Goal: Task Accomplishment & Management: Use online tool/utility

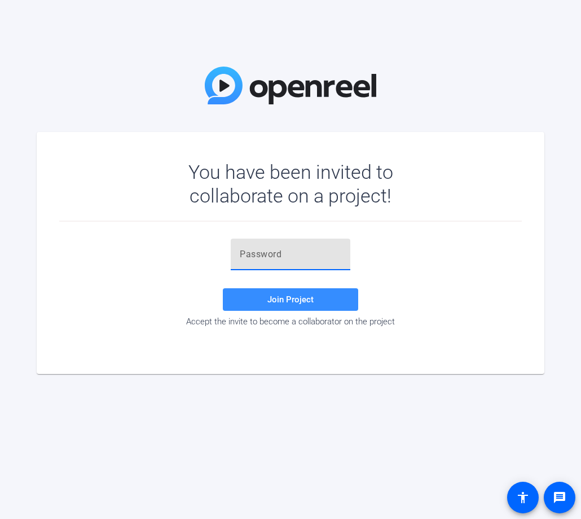
click at [282, 256] on input "text" at bounding box center [291, 255] width 102 height 14
paste input "0Fy]L4"
type input "0Fy]L4"
click at [279, 296] on span "Join Project" at bounding box center [290, 300] width 46 height 10
click at [264, 254] on input "text" at bounding box center [291, 255] width 102 height 14
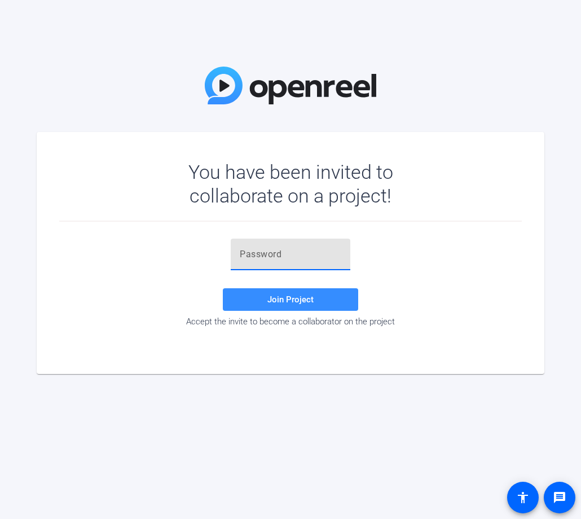
paste input "S{xGUy"
type input "S{xGUy"
click at [271, 291] on span at bounding box center [290, 299] width 135 height 27
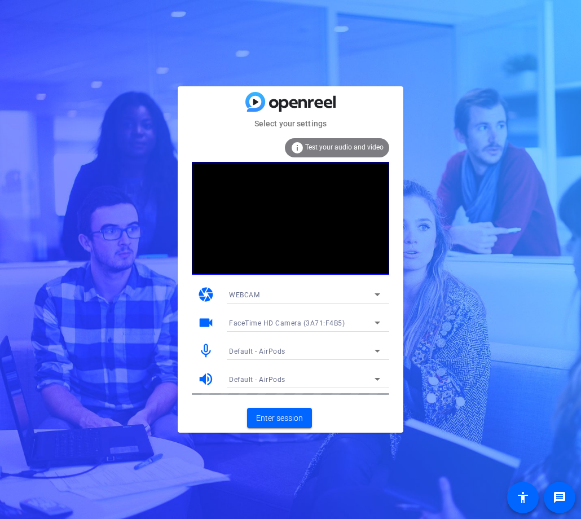
click at [290, 380] on div "Default - AirPods" at bounding box center [302, 379] width 146 height 14
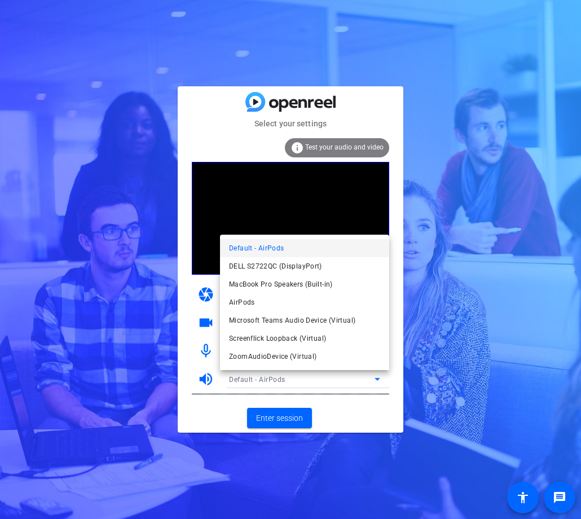
click at [143, 372] on div at bounding box center [290, 259] width 581 height 519
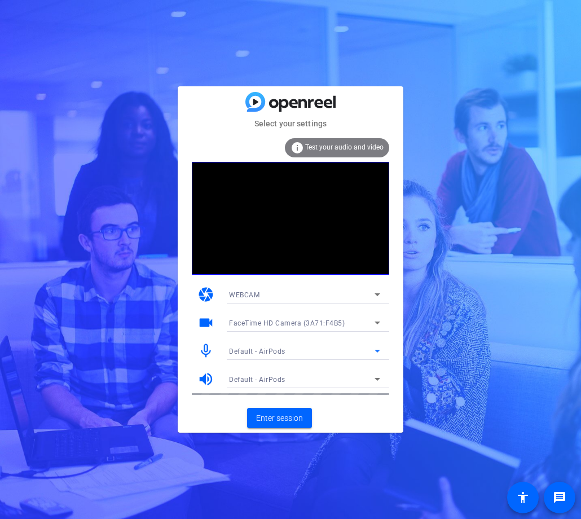
click at [260, 353] on span "Default - AirPods" at bounding box center [257, 352] width 56 height 8
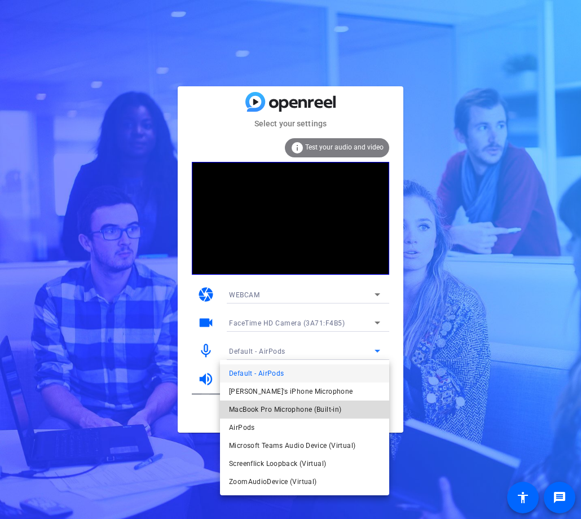
click at [262, 409] on span "MacBook Pro Microphone (Built-in)" at bounding box center [285, 410] width 112 height 14
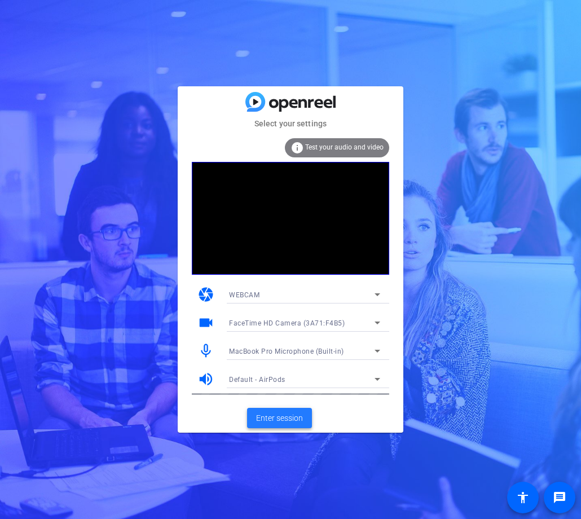
click at [274, 419] on span "Enter session" at bounding box center [279, 418] width 47 height 12
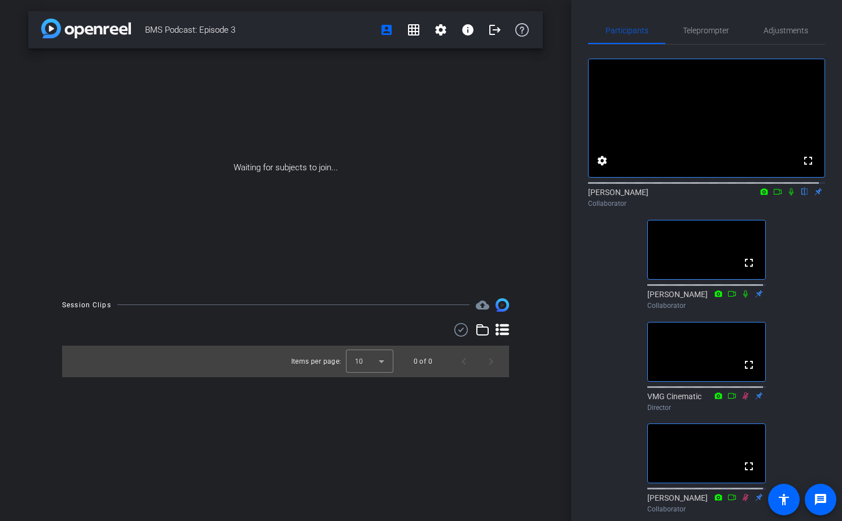
click at [581, 196] on icon at bounding box center [791, 191] width 5 height 7
click at [581, 322] on div "Participants Teleprompter Adjustments fullscreen settings [PERSON_NAME] flip Co…" at bounding box center [706, 260] width 271 height 521
click at [581, 196] on icon at bounding box center [791, 191] width 6 height 7
click at [581, 196] on icon at bounding box center [791, 192] width 9 height 8
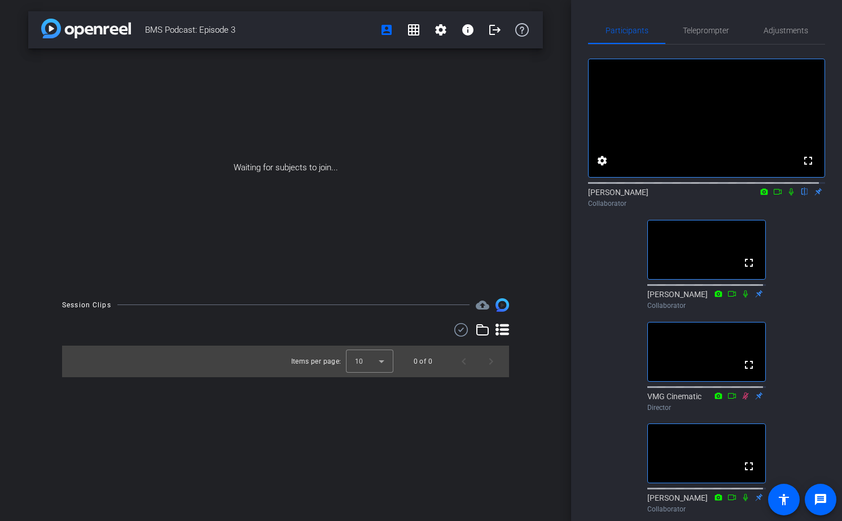
click at [581, 196] on icon at bounding box center [791, 191] width 5 height 7
click at [581, 24] on span "Teleprompter" at bounding box center [706, 30] width 46 height 27
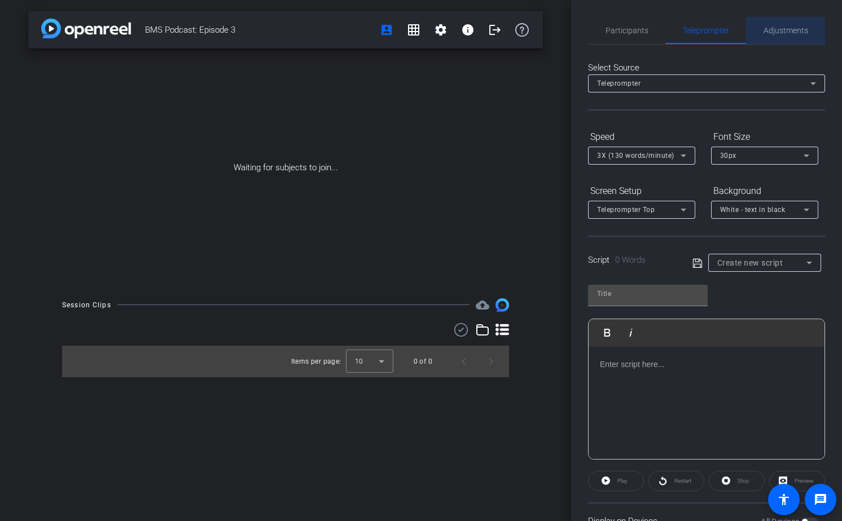
click at [581, 34] on span "Adjustments" at bounding box center [785, 31] width 45 height 8
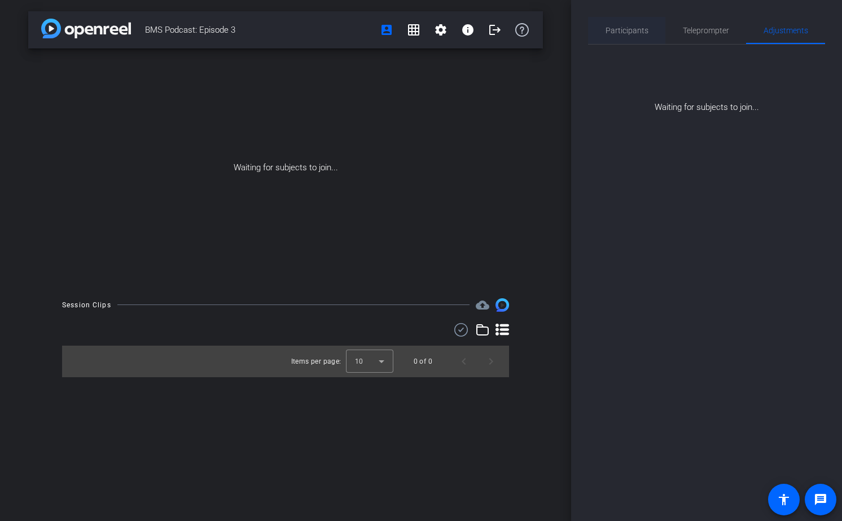
click at [581, 29] on div "Participants" at bounding box center [626, 30] width 77 height 27
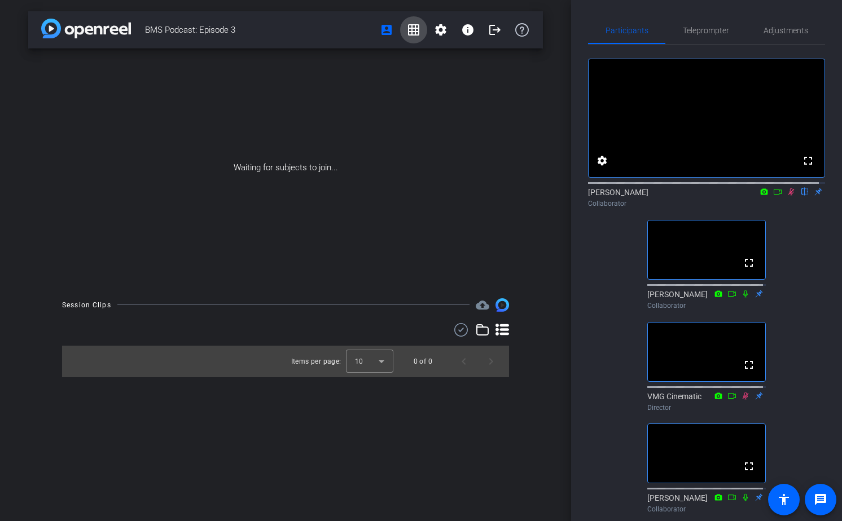
click at [409, 29] on mat-icon "grid_on" at bounding box center [414, 30] width 14 height 14
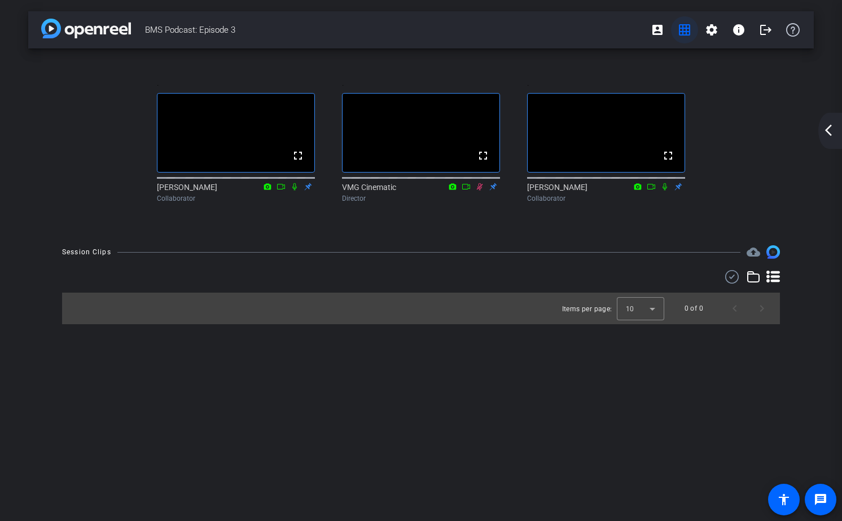
click at [581, 33] on mat-icon "grid_on" at bounding box center [685, 30] width 14 height 14
click at [581, 33] on mat-icon "account_box" at bounding box center [658, 30] width 14 height 14
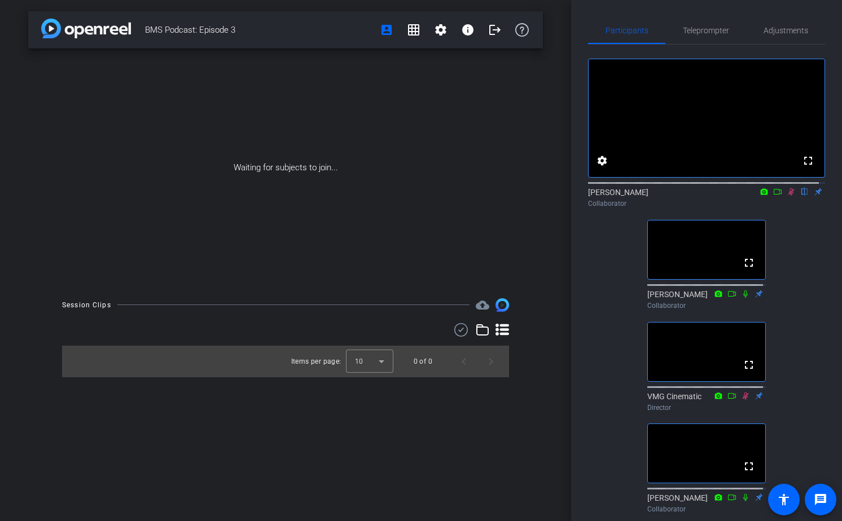
drag, startPoint x: 471, startPoint y: 456, endPoint x: 587, endPoint y: 436, distance: 118.0
click at [471, 456] on div "BMS Podcast: Episode 3 account_box grid_on settings info logout Waiting for sub…" at bounding box center [285, 260] width 571 height 521
click at [581, 196] on icon at bounding box center [791, 192] width 9 height 8
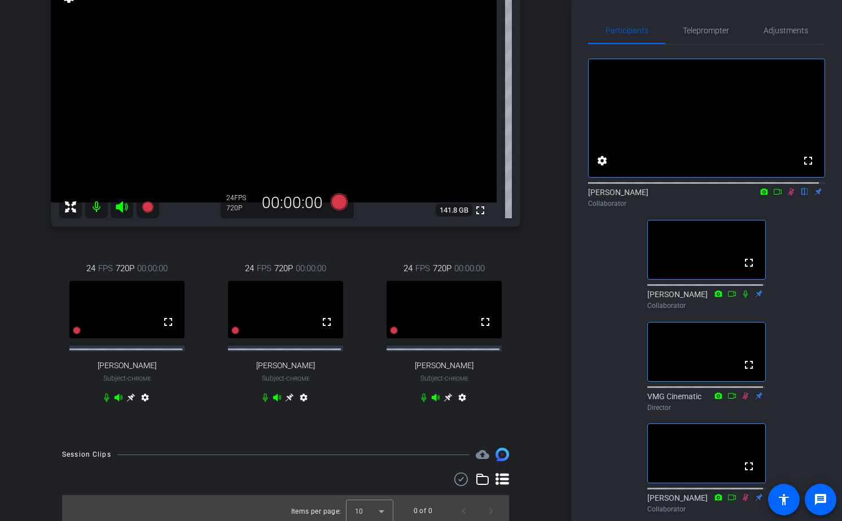
scroll to position [119, 0]
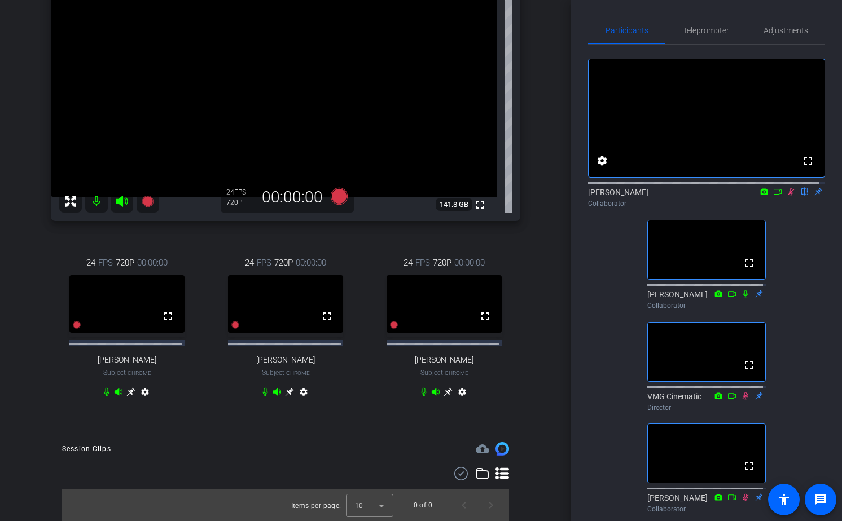
click at [581, 196] on icon at bounding box center [791, 191] width 6 height 7
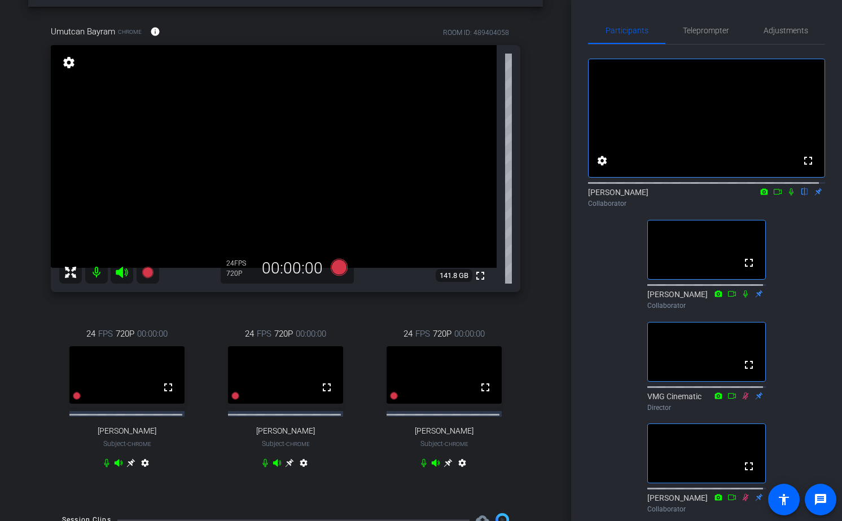
scroll to position [0, 0]
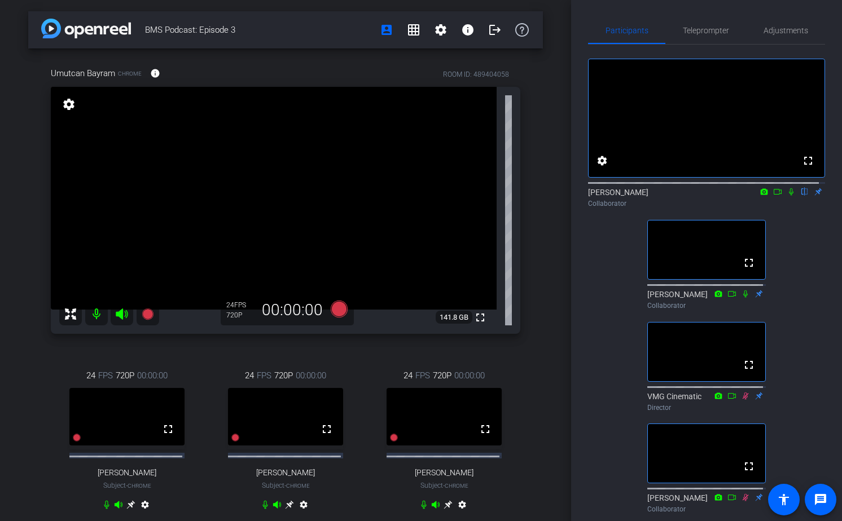
click at [581, 196] on icon at bounding box center [791, 192] width 9 height 8
click at [581, 196] on icon at bounding box center [791, 191] width 6 height 7
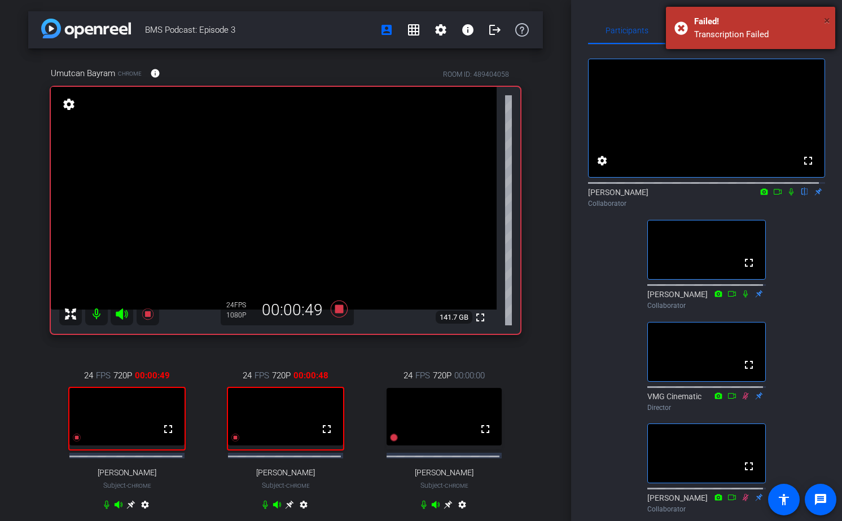
click at [581, 19] on span "×" at bounding box center [827, 21] width 6 height 14
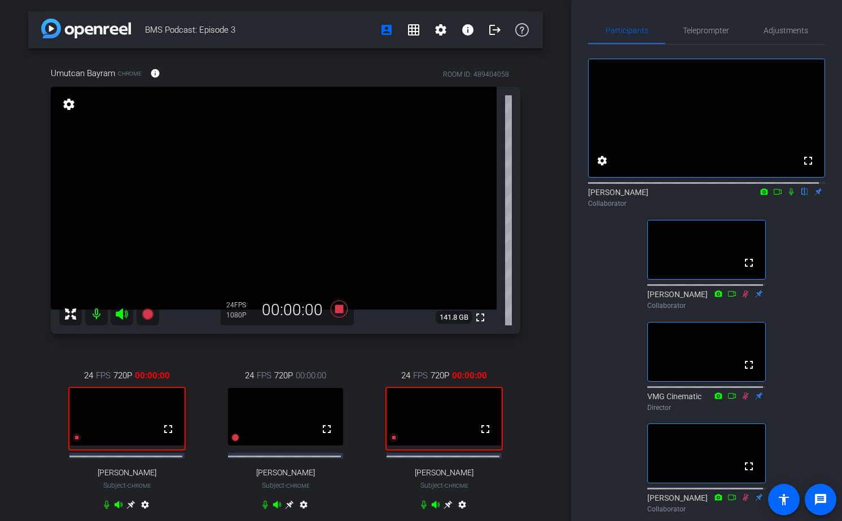
click at [128, 510] on icon at bounding box center [130, 504] width 9 height 9
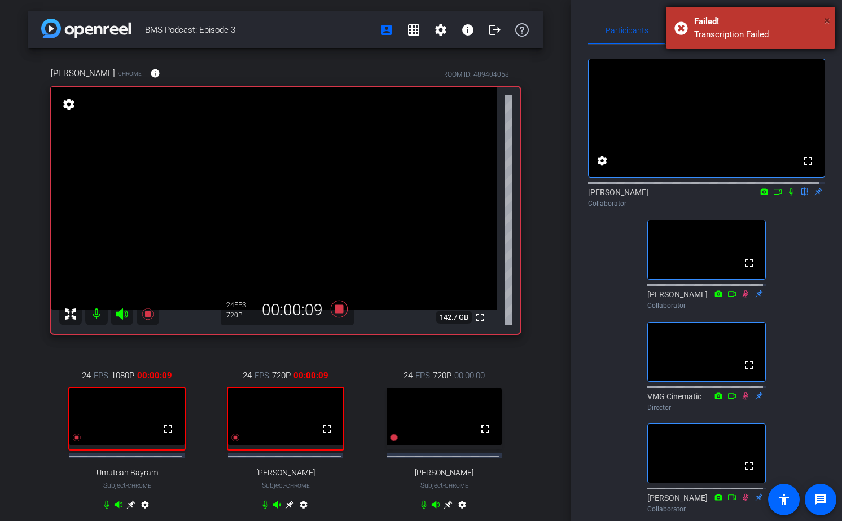
click at [581, 19] on span "×" at bounding box center [827, 21] width 6 height 14
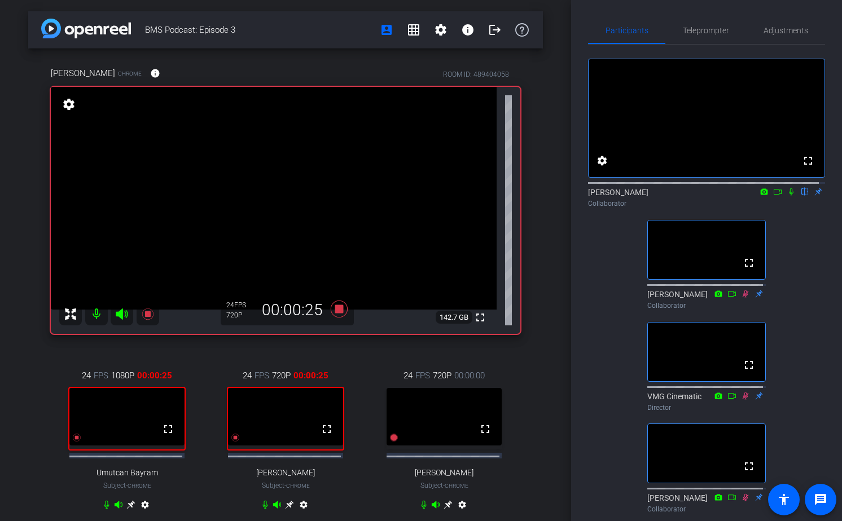
click at [464, 0] on div "BMS Podcast: Episode 3 account_box grid_on settings info logout [PERSON_NAME] C…" at bounding box center [285, 260] width 571 height 521
click at [135, 510] on icon at bounding box center [130, 505] width 8 height 8
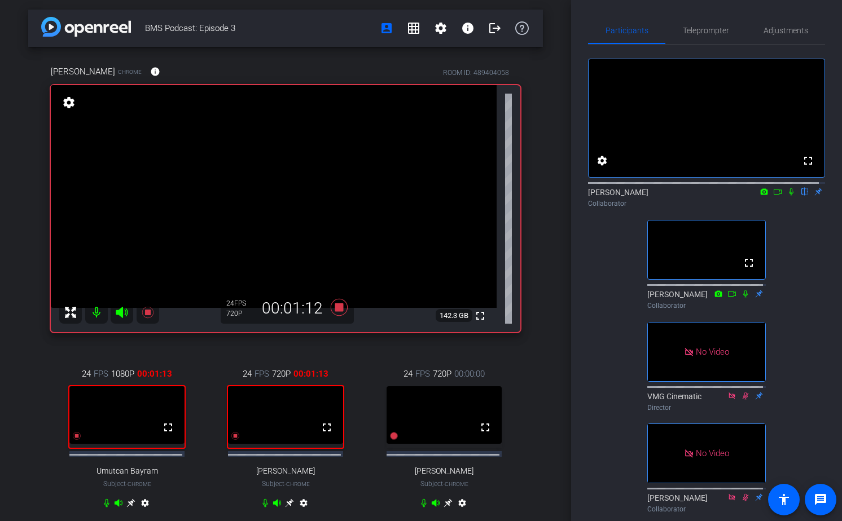
scroll to position [2, 0]
click at [131, 507] on icon at bounding box center [130, 502] width 9 height 9
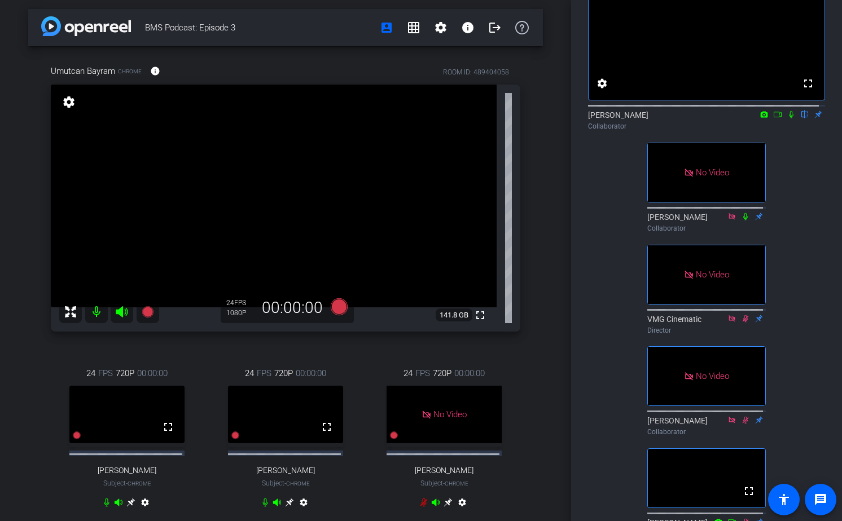
scroll to position [76, 0]
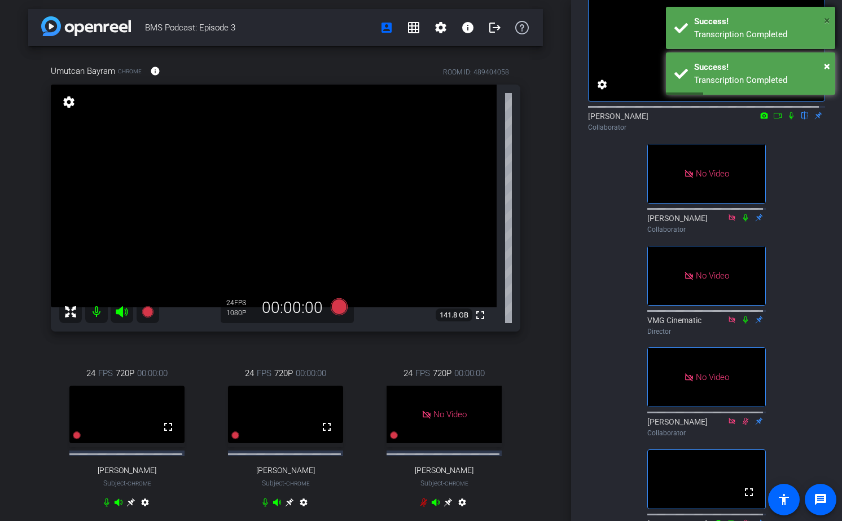
click at [581, 21] on span "×" at bounding box center [827, 21] width 6 height 14
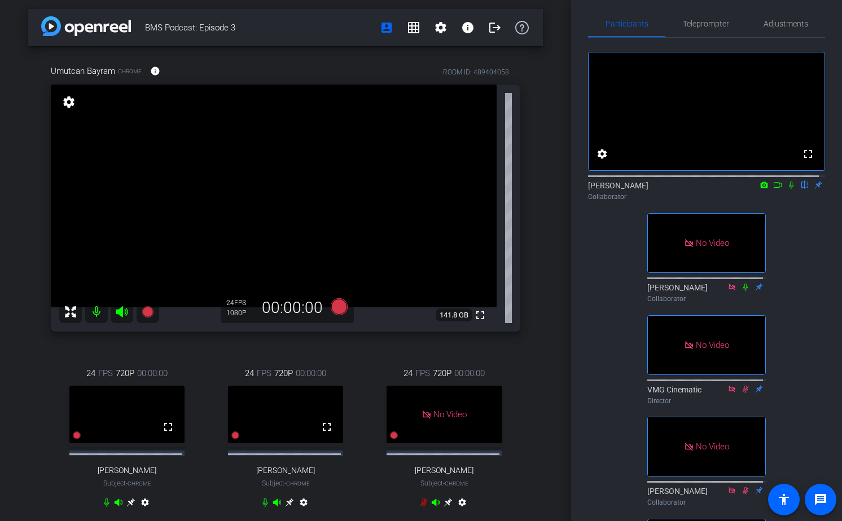
scroll to position [0, 0]
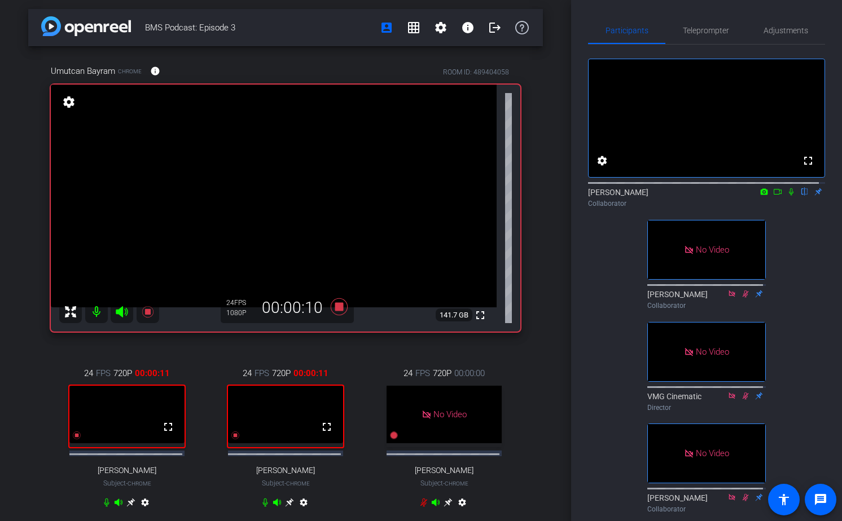
click at [581, 196] on icon at bounding box center [791, 192] width 9 height 8
click at [131, 507] on icon at bounding box center [130, 502] width 9 height 9
click at [581, 196] on icon at bounding box center [791, 192] width 9 height 8
click at [289, 507] on icon at bounding box center [289, 502] width 9 height 9
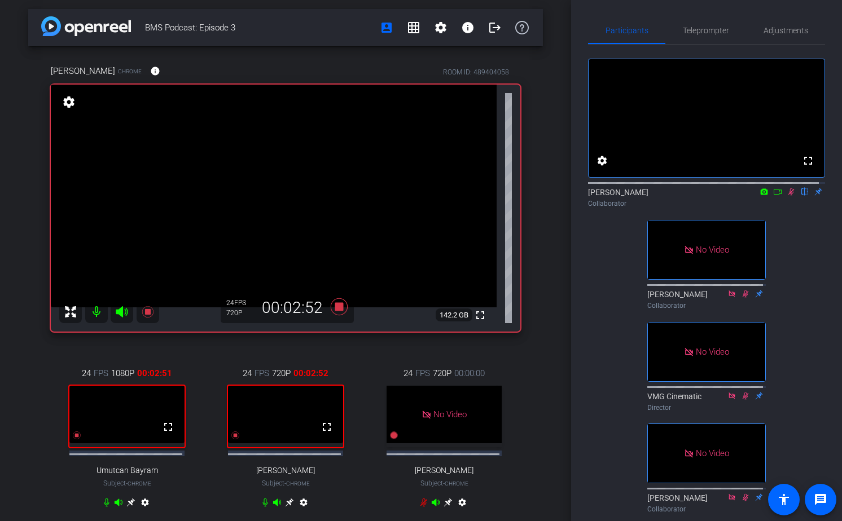
click at [581, 196] on icon at bounding box center [791, 192] width 9 height 8
click at [581, 196] on icon at bounding box center [791, 191] width 5 height 7
click at [581, 196] on icon at bounding box center [791, 191] width 6 height 7
click at [581, 196] on icon at bounding box center [791, 191] width 5 height 7
click at [130, 507] on icon at bounding box center [130, 503] width 8 height 8
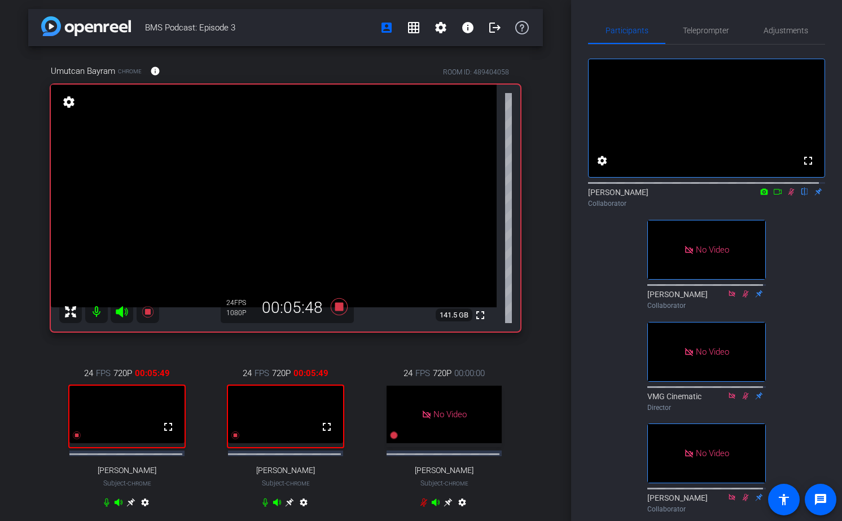
click at [135, 507] on icon at bounding box center [130, 503] width 8 height 8
click at [130, 507] on icon at bounding box center [130, 503] width 8 height 8
click at [581, 196] on icon at bounding box center [791, 192] width 9 height 8
click at [581, 196] on icon at bounding box center [791, 191] width 5 height 7
click at [135, 507] on icon at bounding box center [130, 503] width 8 height 8
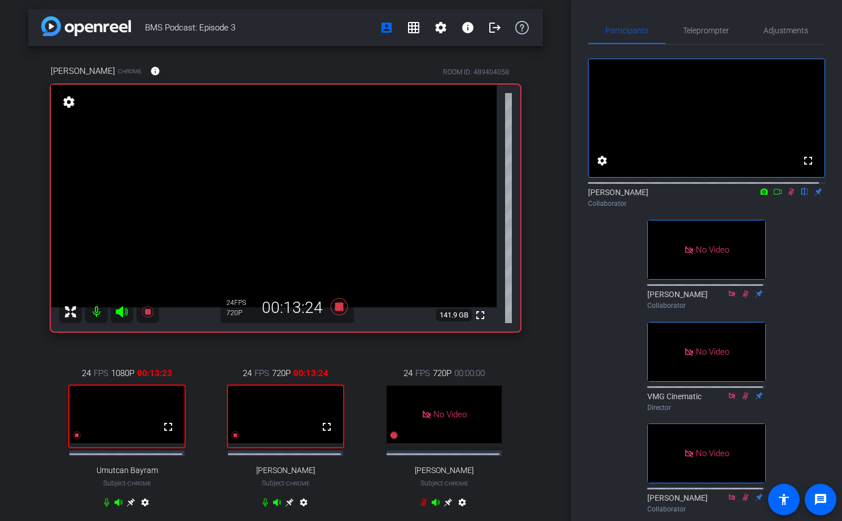
click at [581, 230] on div "fullscreen settings [PERSON_NAME] flip Collaborator No Video [PERSON_NAME] Coll…" at bounding box center [706, 281] width 237 height 473
click at [581, 196] on icon at bounding box center [791, 191] width 6 height 7
click at [581, 196] on icon at bounding box center [791, 192] width 9 height 8
click at [539, 455] on div "BMS Podcast: Episode 3 account_box grid_on settings info logout Gozde Yildirim …" at bounding box center [285, 258] width 571 height 521
click at [538, 432] on div "BMS Podcast: Episode 3 account_box grid_on settings info logout Gozde Yildirim …" at bounding box center [285, 258] width 571 height 521
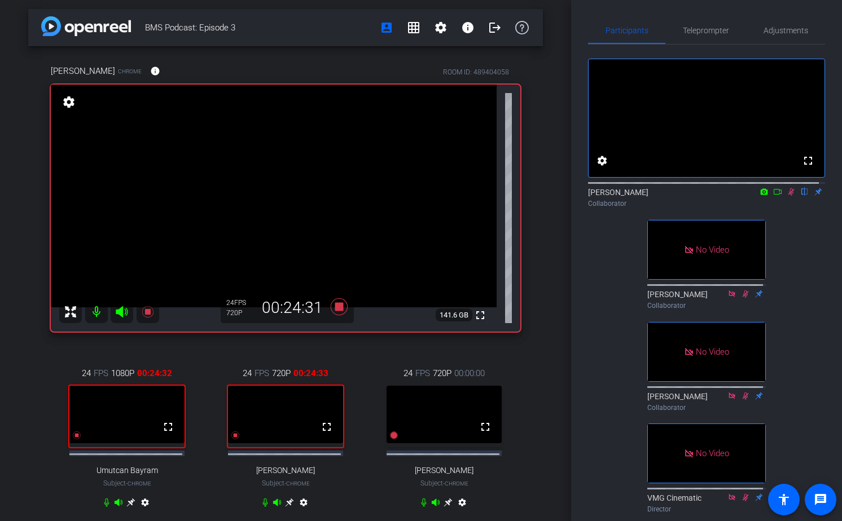
click at [581, 196] on icon at bounding box center [791, 191] width 6 height 7
click at [581, 196] on icon at bounding box center [791, 192] width 9 height 8
click at [73, 493] on div "24 FPS 1080P 00:27:21 fullscreen Umutcan Bayram Subject - Chrome settings" at bounding box center [127, 440] width 152 height 182
click at [129, 507] on icon at bounding box center [130, 503] width 8 height 8
click at [581, 196] on icon at bounding box center [791, 192] width 9 height 8
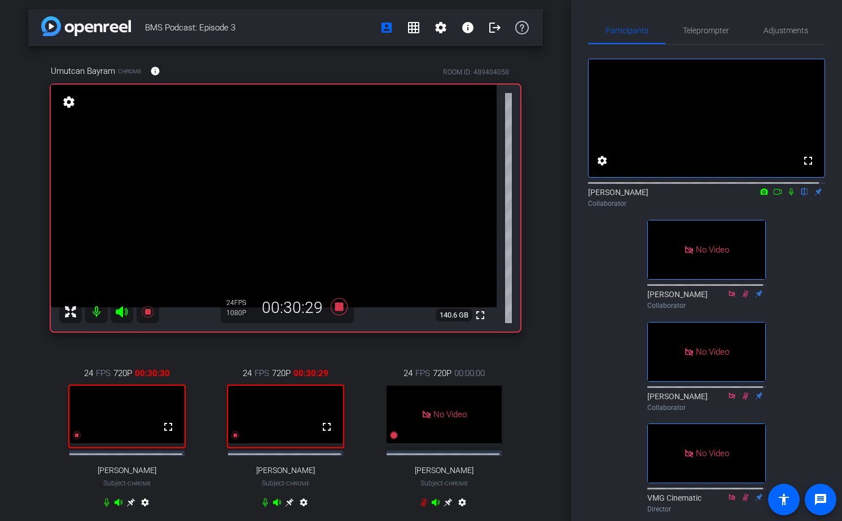
click at [581, 196] on icon at bounding box center [791, 192] width 9 height 8
click at [130, 507] on icon at bounding box center [130, 502] width 9 height 9
click at [581, 196] on icon at bounding box center [791, 192] width 9 height 8
click at [135, 507] on icon at bounding box center [130, 503] width 8 height 8
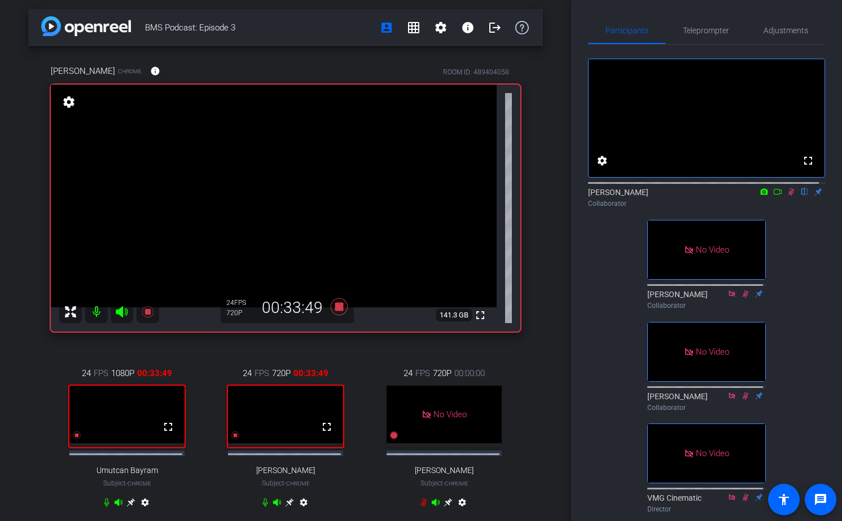
click at [581, 196] on icon at bounding box center [791, 192] width 9 height 8
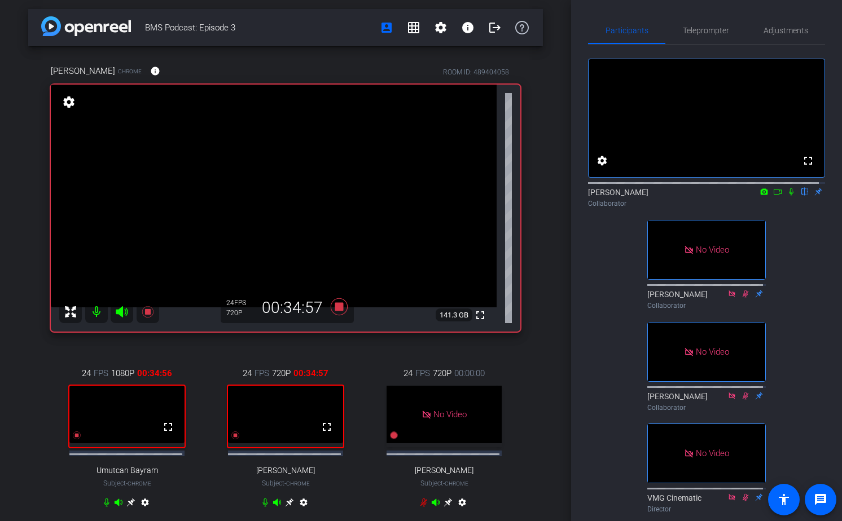
click at [581, 196] on icon at bounding box center [791, 192] width 9 height 8
click at [195, 503] on div "24 FPS 1080P 00:34:59 fullscreen Umutcan Bayram Subject - Chrome settings" at bounding box center [127, 440] width 152 height 182
click at [130, 507] on icon at bounding box center [130, 503] width 8 height 8
click at [581, 196] on icon at bounding box center [791, 192] width 9 height 8
click at [581, 196] on icon at bounding box center [791, 191] width 5 height 7
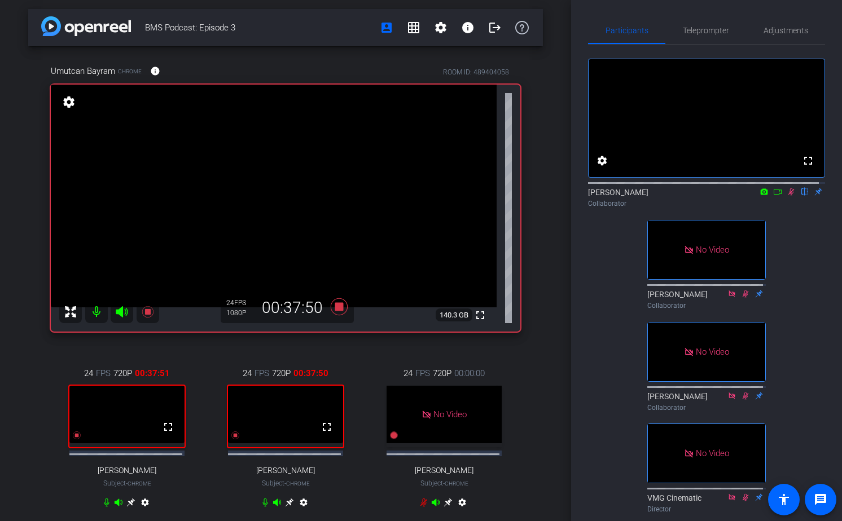
click at [581, 196] on icon at bounding box center [791, 192] width 9 height 8
click at [581, 196] on icon at bounding box center [791, 191] width 5 height 7
click at [178, 496] on div "24 FPS 720P 00:38:21 fullscreen [PERSON_NAME] Subject - Chrome settings" at bounding box center [127, 440] width 152 height 182
click at [130, 507] on icon at bounding box center [130, 503] width 8 height 8
click at [581, 196] on icon at bounding box center [791, 192] width 9 height 8
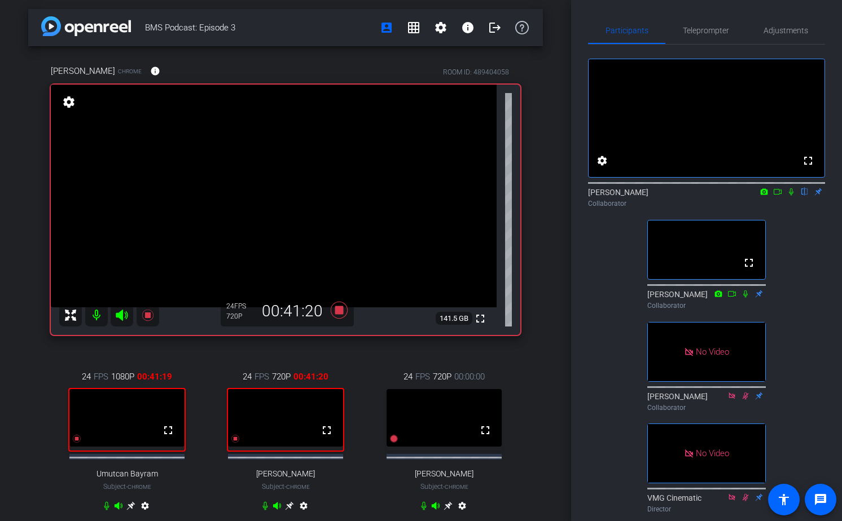
click at [561, 416] on div "BMS Podcast: Episode 3 account_box grid_on settings info logout [PERSON_NAME] C…" at bounding box center [285, 258] width 571 height 521
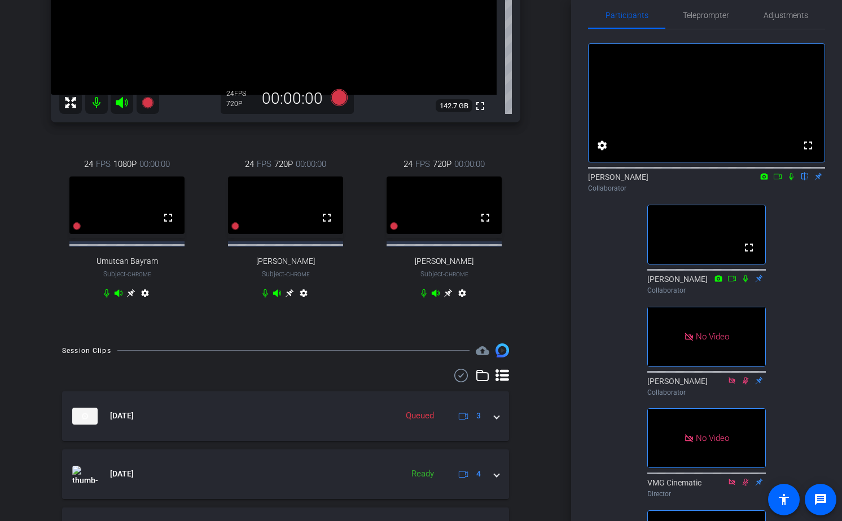
scroll to position [298, 0]
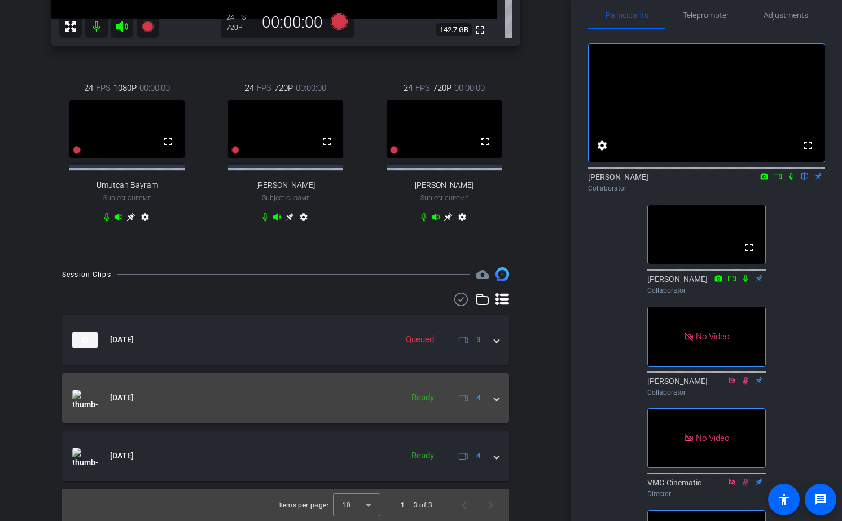
click at [498, 399] on span at bounding box center [496, 398] width 5 height 12
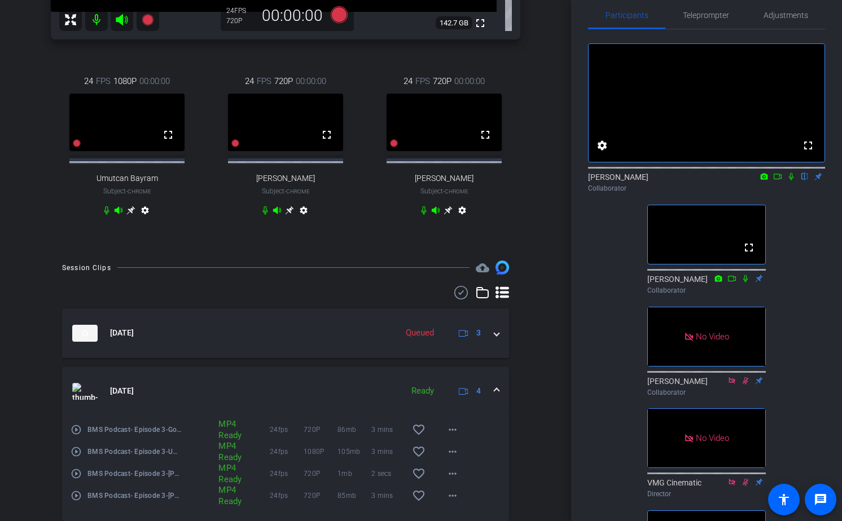
scroll to position [403, 0]
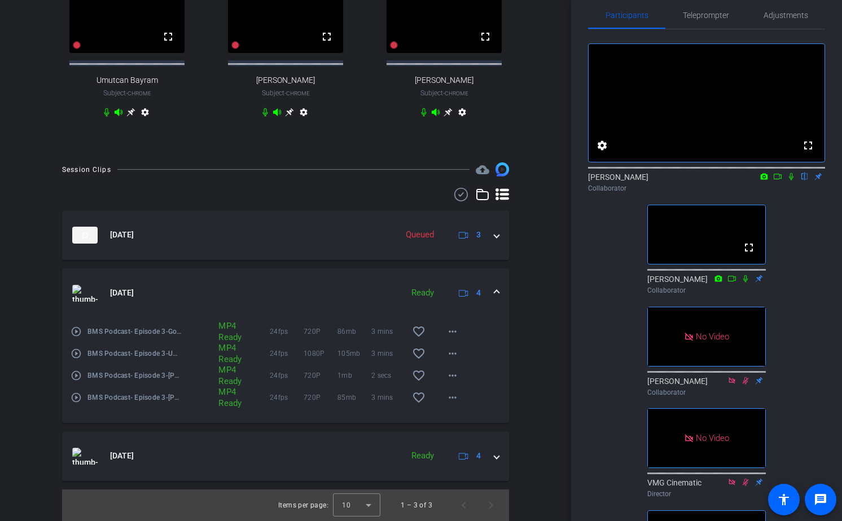
click at [494, 291] on span at bounding box center [496, 293] width 5 height 12
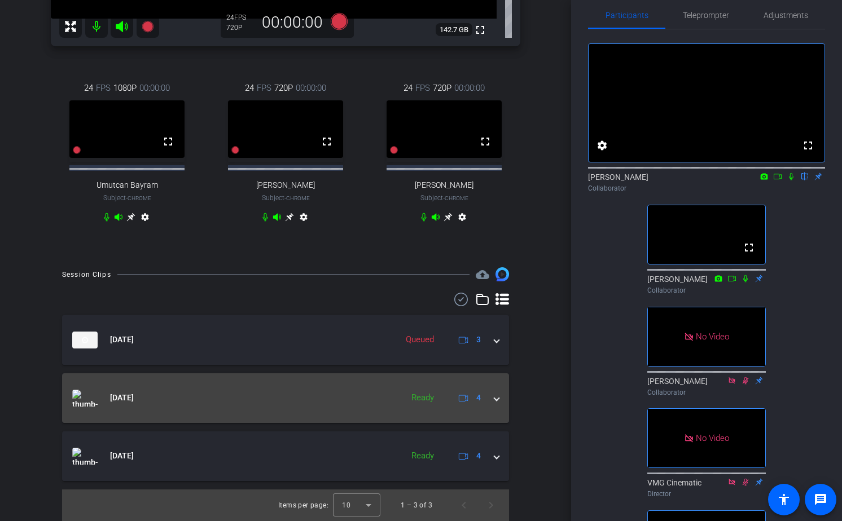
scroll to position [298, 0]
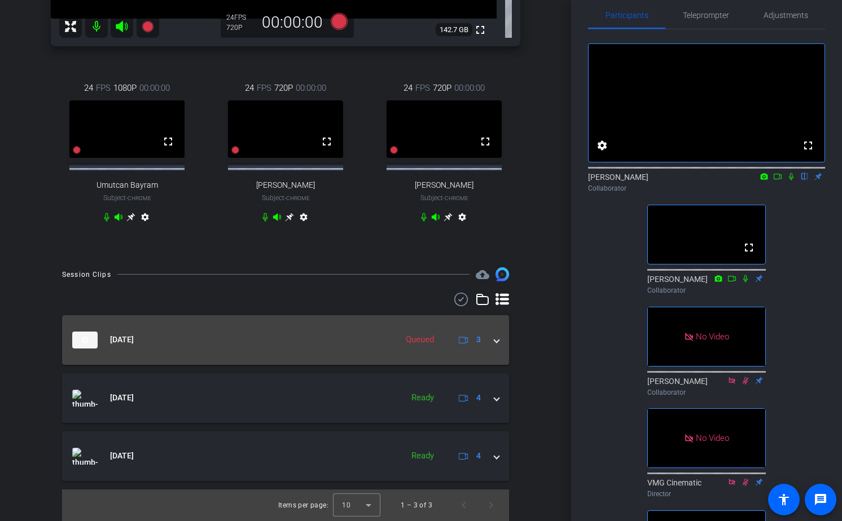
click at [497, 337] on span at bounding box center [496, 340] width 5 height 12
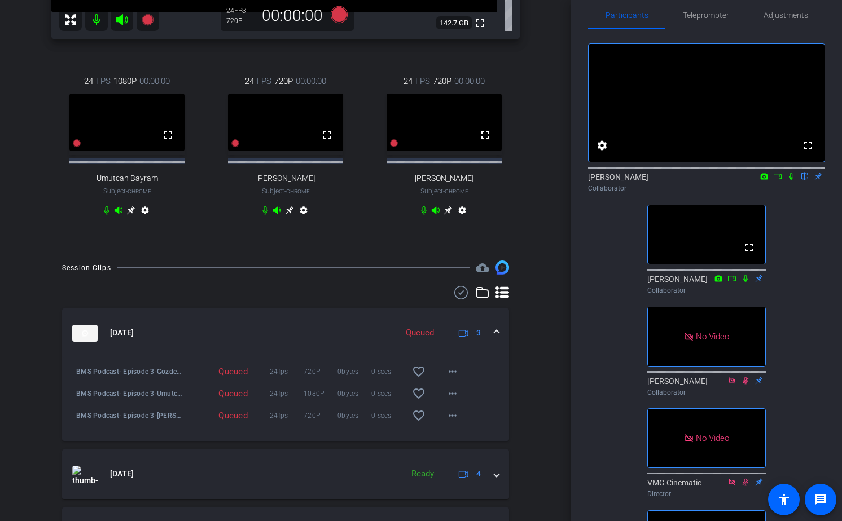
click at [495, 336] on span at bounding box center [496, 333] width 5 height 12
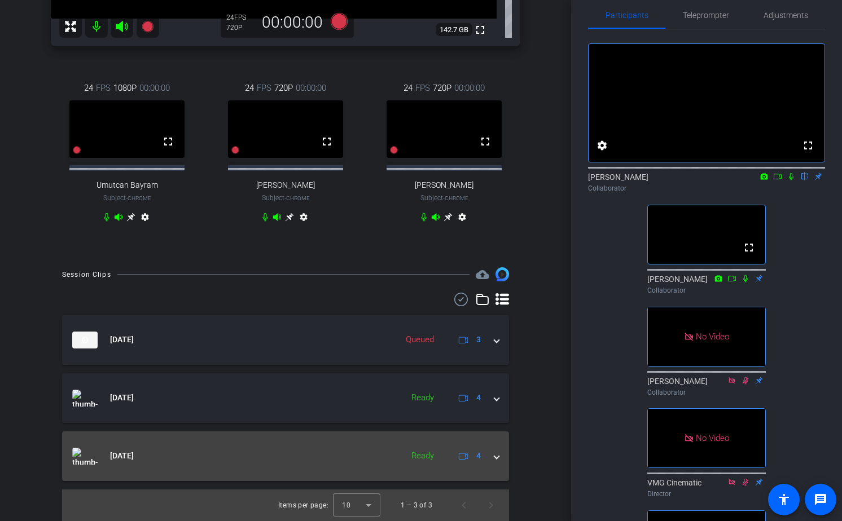
click at [497, 457] on span at bounding box center [496, 456] width 5 height 12
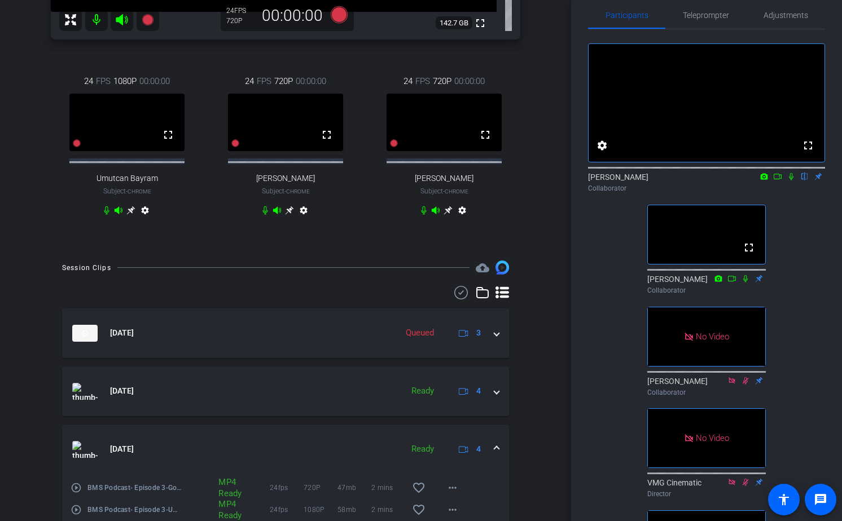
scroll to position [403, 0]
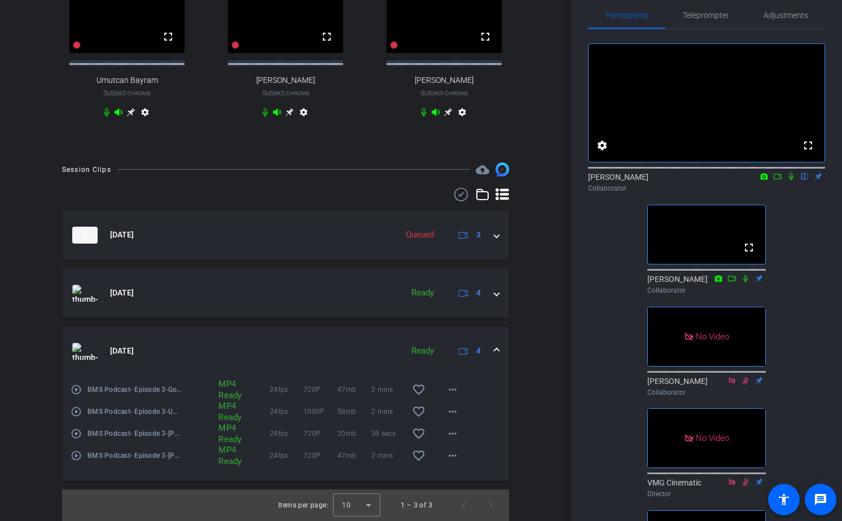
click at [496, 349] on span at bounding box center [496, 351] width 5 height 12
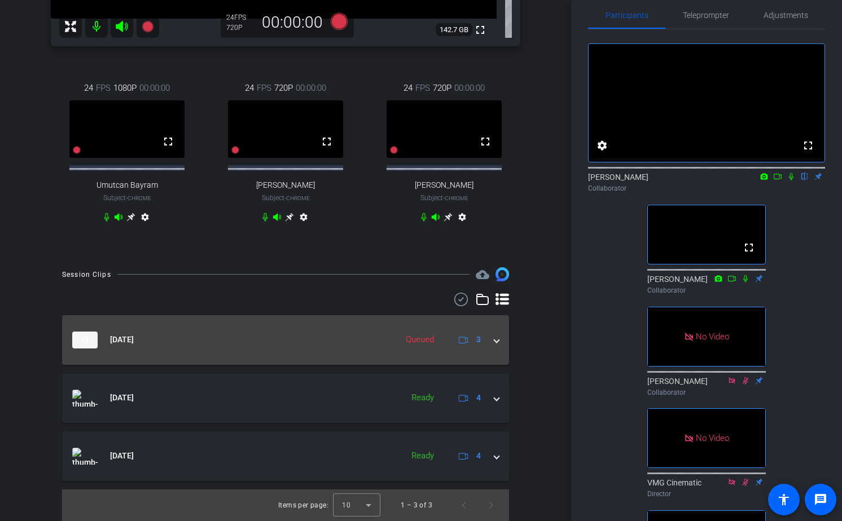
scroll to position [298, 0]
click at [498, 340] on span at bounding box center [496, 340] width 5 height 12
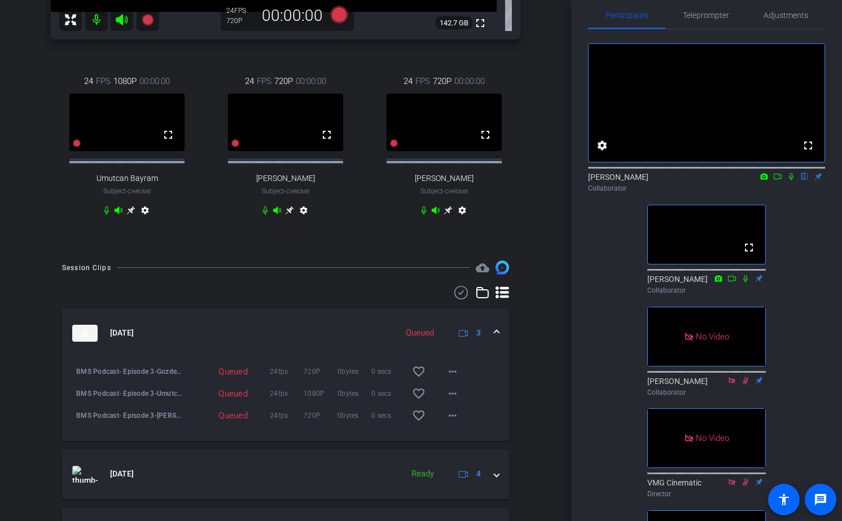
click at [498, 339] on span at bounding box center [496, 333] width 5 height 12
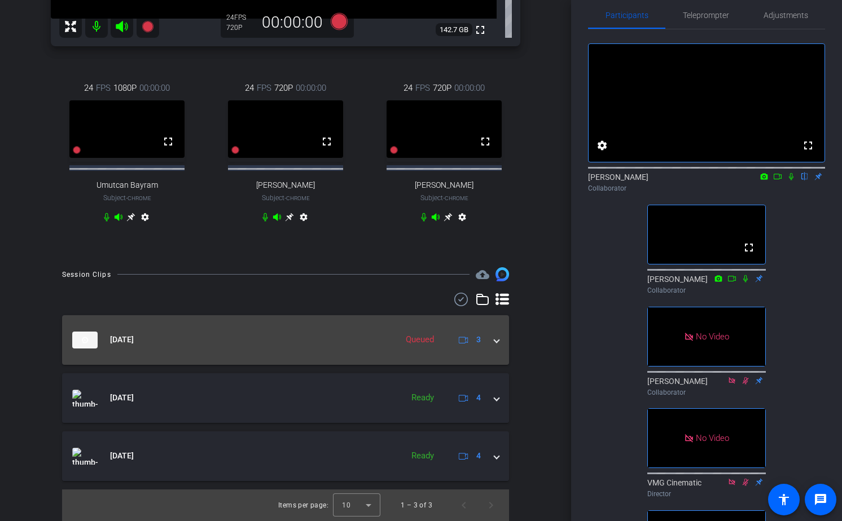
click at [499, 343] on mat-expansion-panel-header "[DATE] Queued 3" at bounding box center [285, 340] width 447 height 50
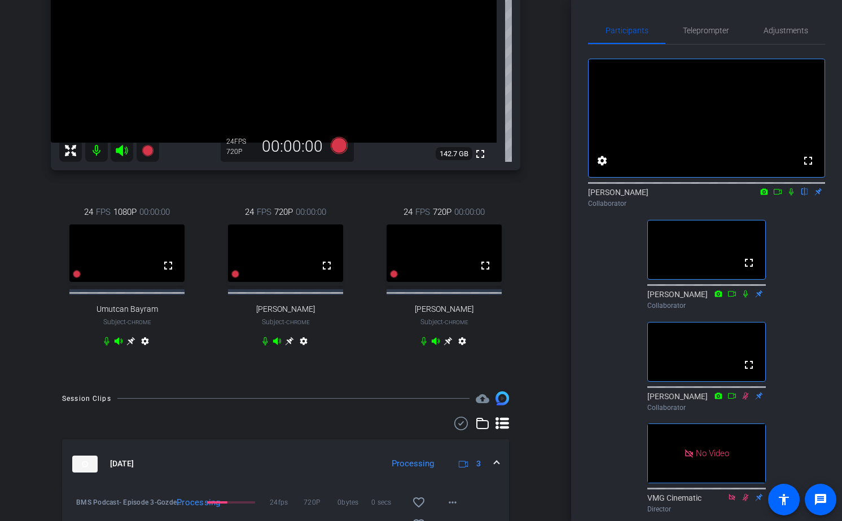
scroll to position [0, 0]
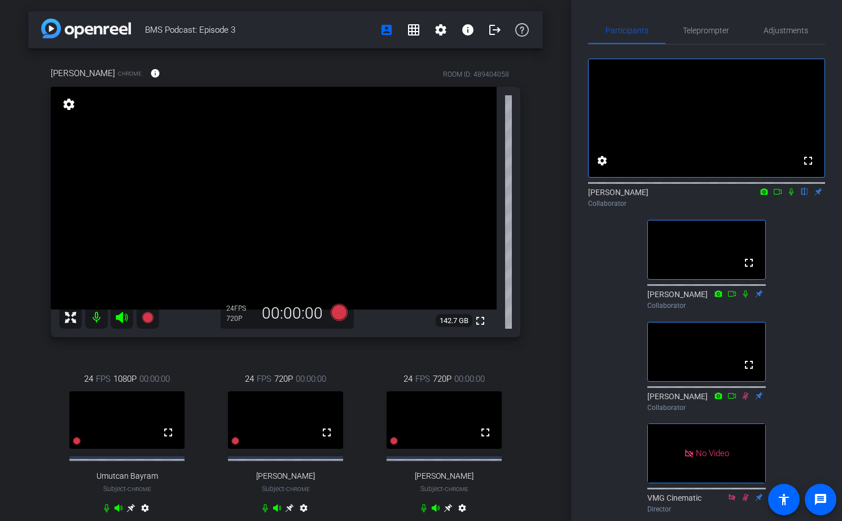
click at [547, 379] on div "BMS Podcast: Episode 3 account_box grid_on settings info logout [PERSON_NAME] C…" at bounding box center [285, 260] width 571 height 521
click at [497, 29] on mat-icon "logout" at bounding box center [495, 30] width 14 height 14
